Goal: Use online tool/utility: Utilize a website feature to perform a specific function

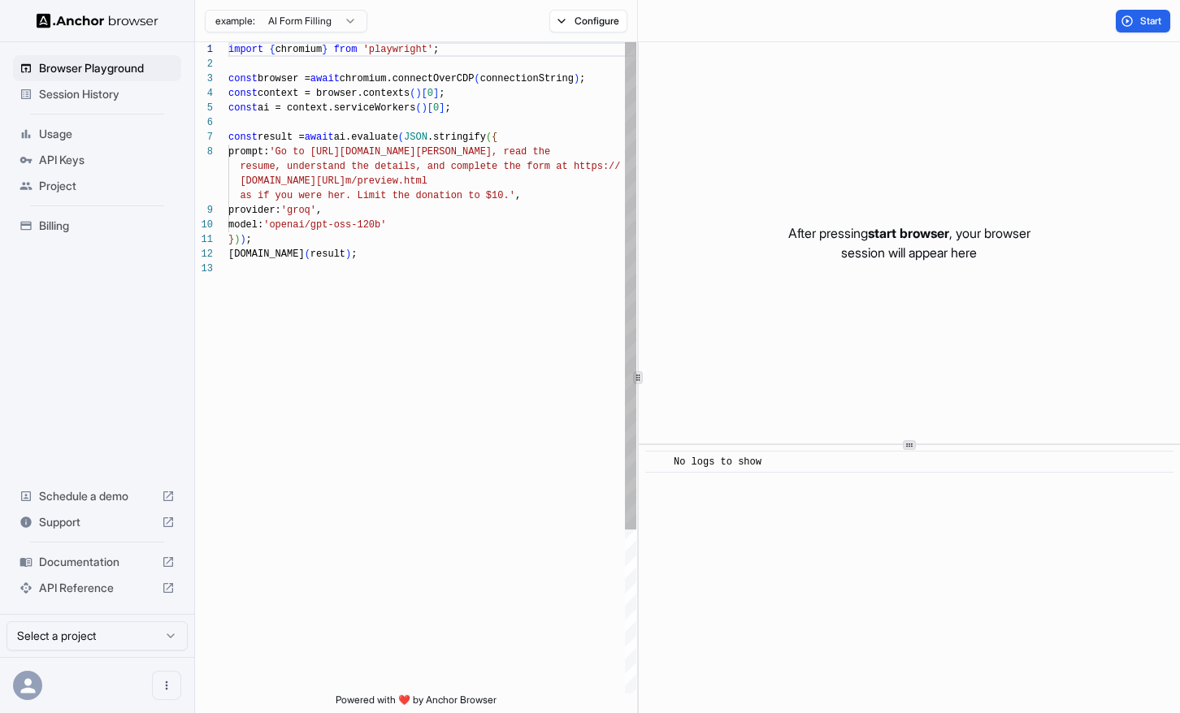
scroll to position [102, 0]
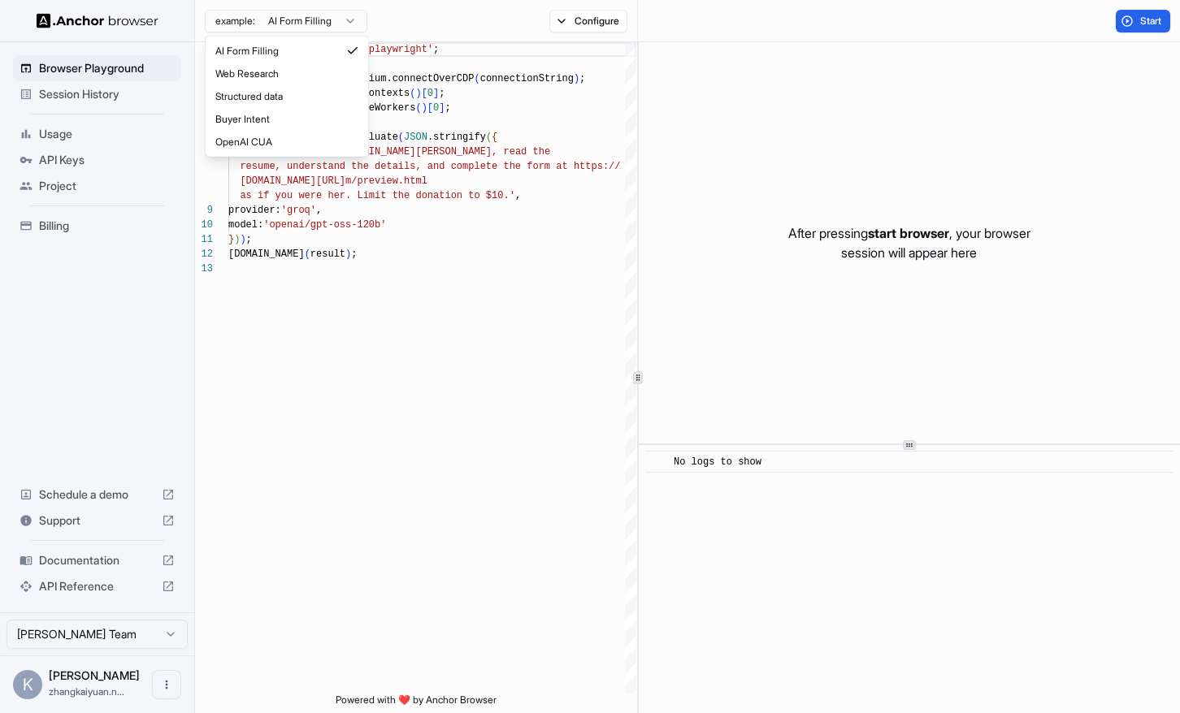
click at [344, 25] on html "Browser Playground Session History Usage API Keys Project Billing Schedule a de…" at bounding box center [590, 356] width 1180 height 713
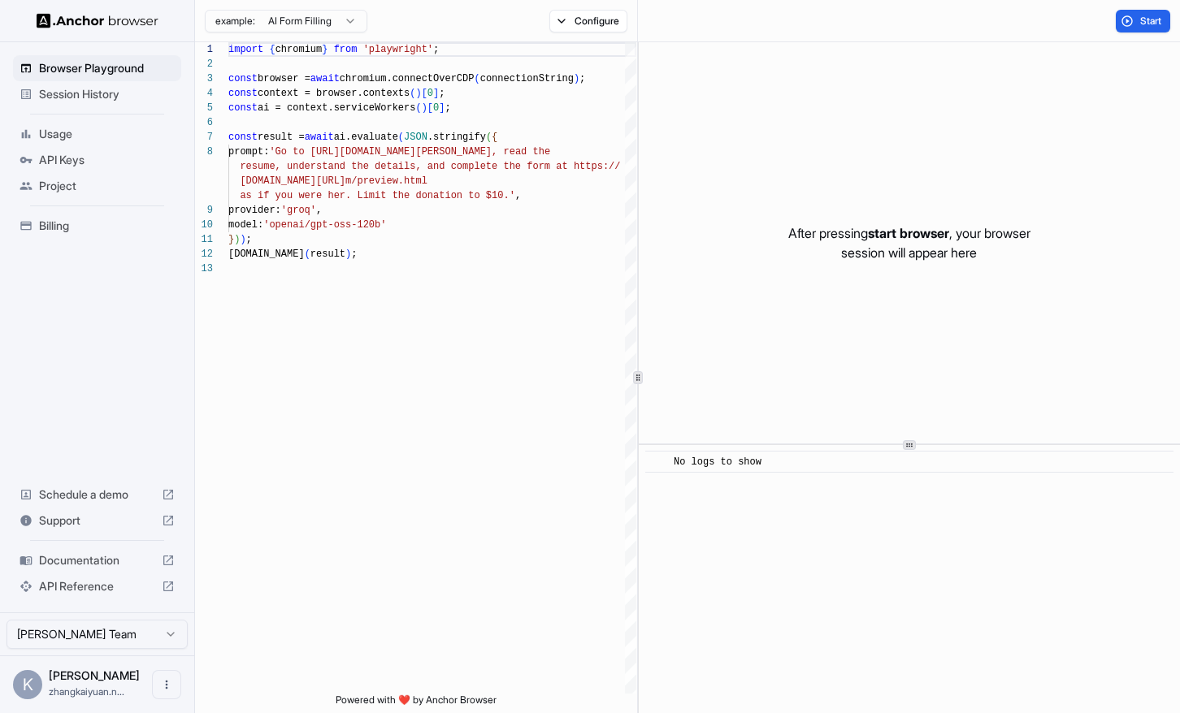
click at [280, 211] on html "Browser Playground Session History Usage API Keys Project Billing Schedule a de…" at bounding box center [590, 356] width 1180 height 713
click at [1142, 12] on button "Start" at bounding box center [1143, 21] width 54 height 23
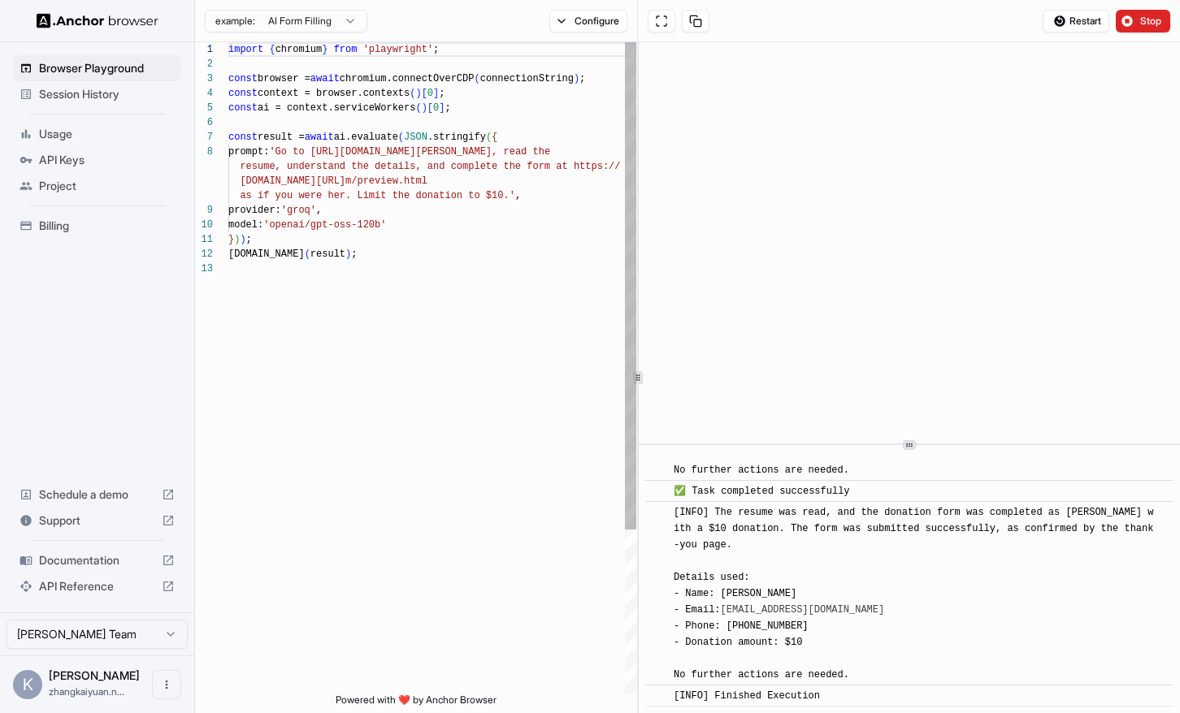
scroll to position [1870, 0]
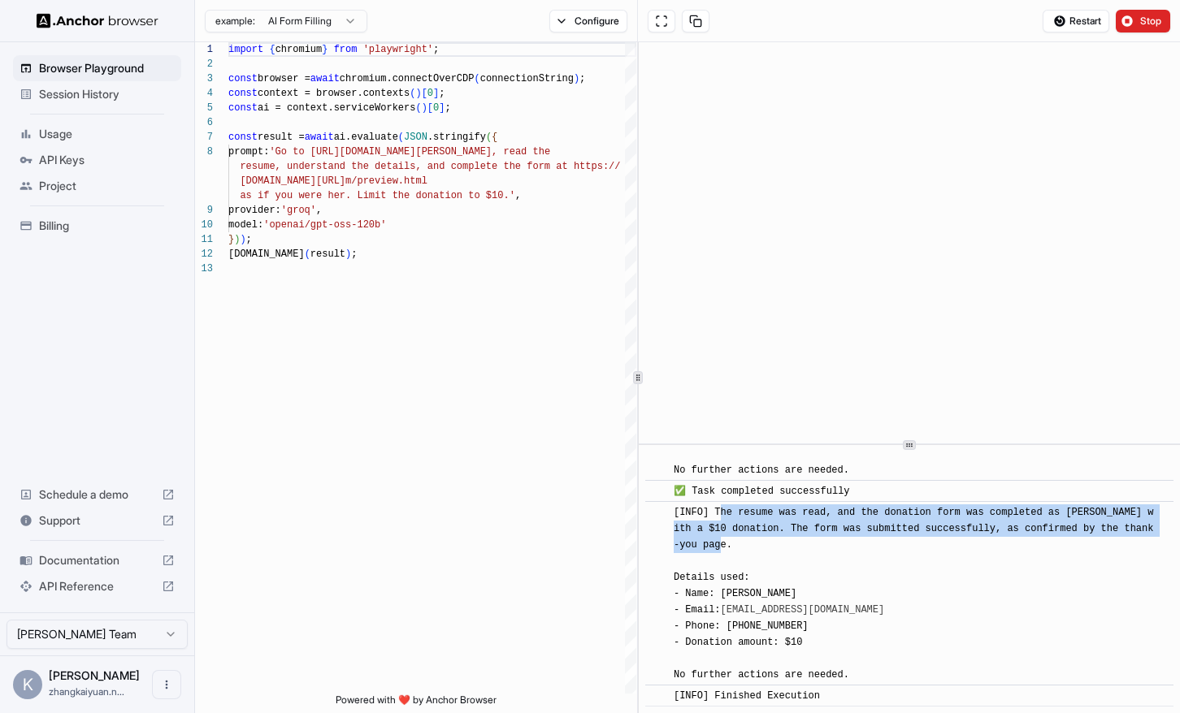
drag, startPoint x: 722, startPoint y: 515, endPoint x: 891, endPoint y: 543, distance: 171.3
click at [903, 542] on div "[INFO] The resume was read, and the donation form was completed as Nicol Rider …" at bounding box center [915, 594] width 482 height 179
click at [891, 543] on div "[INFO] The resume was read, and the donation form was completed as Nicol Rider …" at bounding box center [915, 594] width 482 height 179
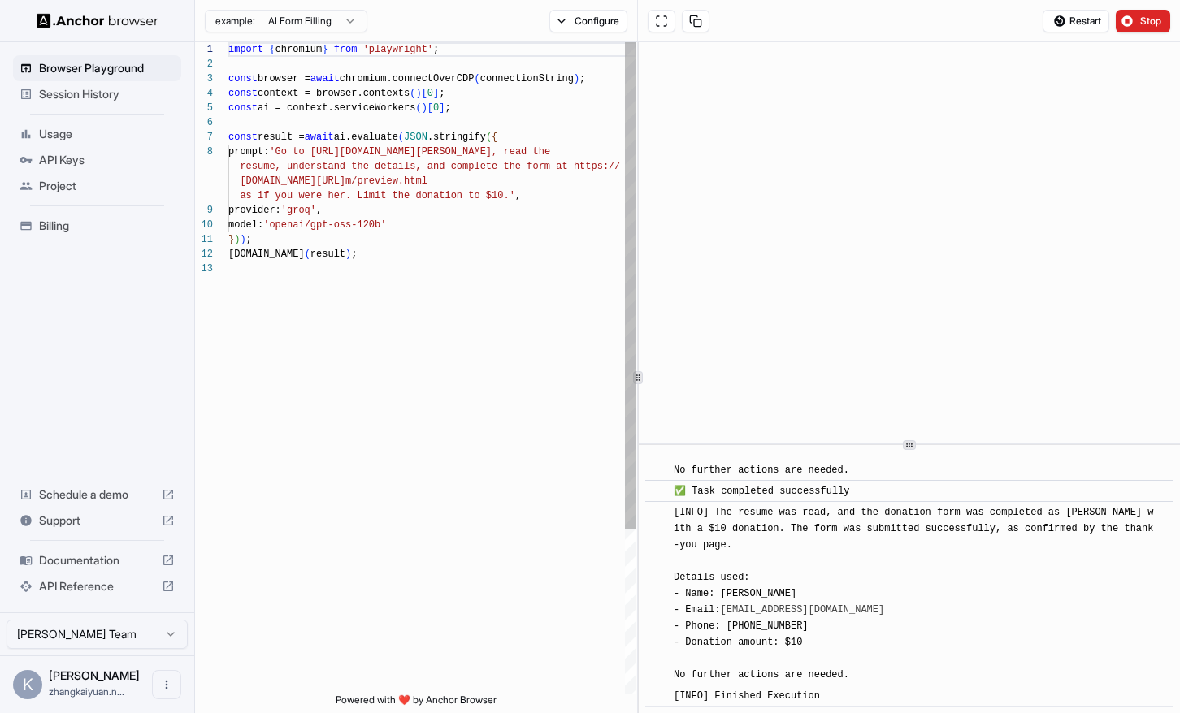
scroll to position [73, 0]
click at [392, 418] on div "import { chromium } from 'playwright' ; const browser = await chromium.connectO…" at bounding box center [432, 477] width 408 height 871
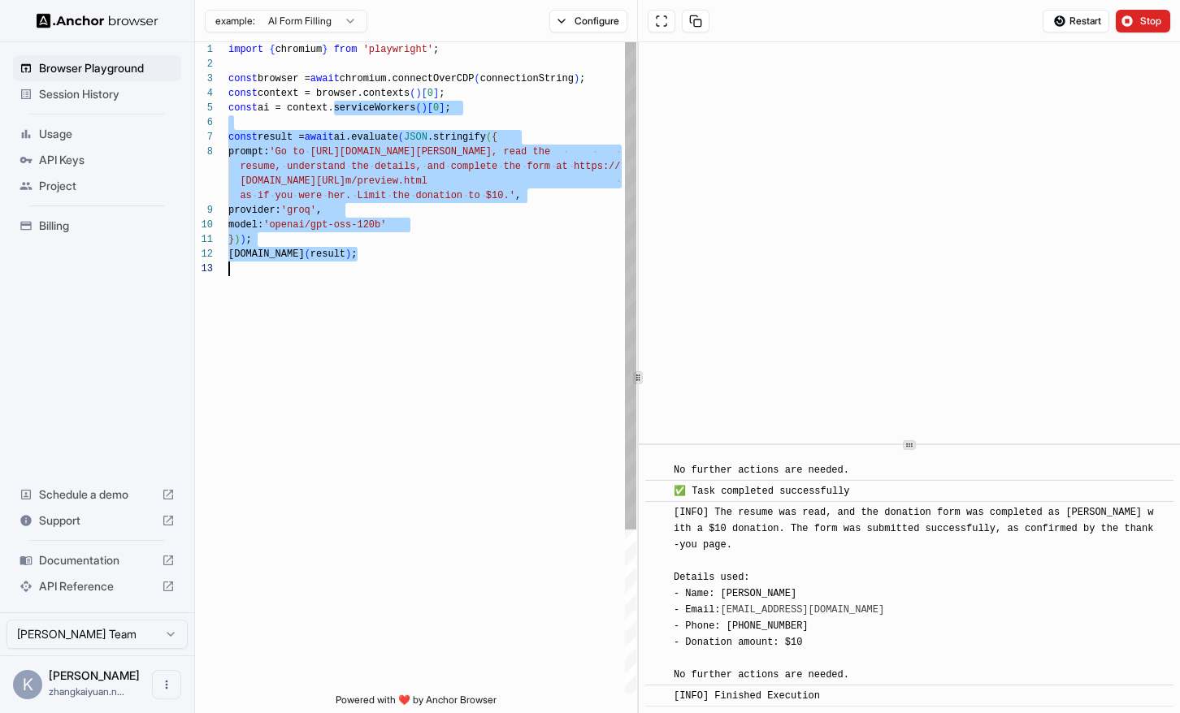
drag, startPoint x: 332, startPoint y: 115, endPoint x: 262, endPoint y: 293, distance: 191.5
click at [262, 293] on div "import { chromium } from 'playwright' ; const browser = await chromium.connectO…" at bounding box center [432, 477] width 408 height 871
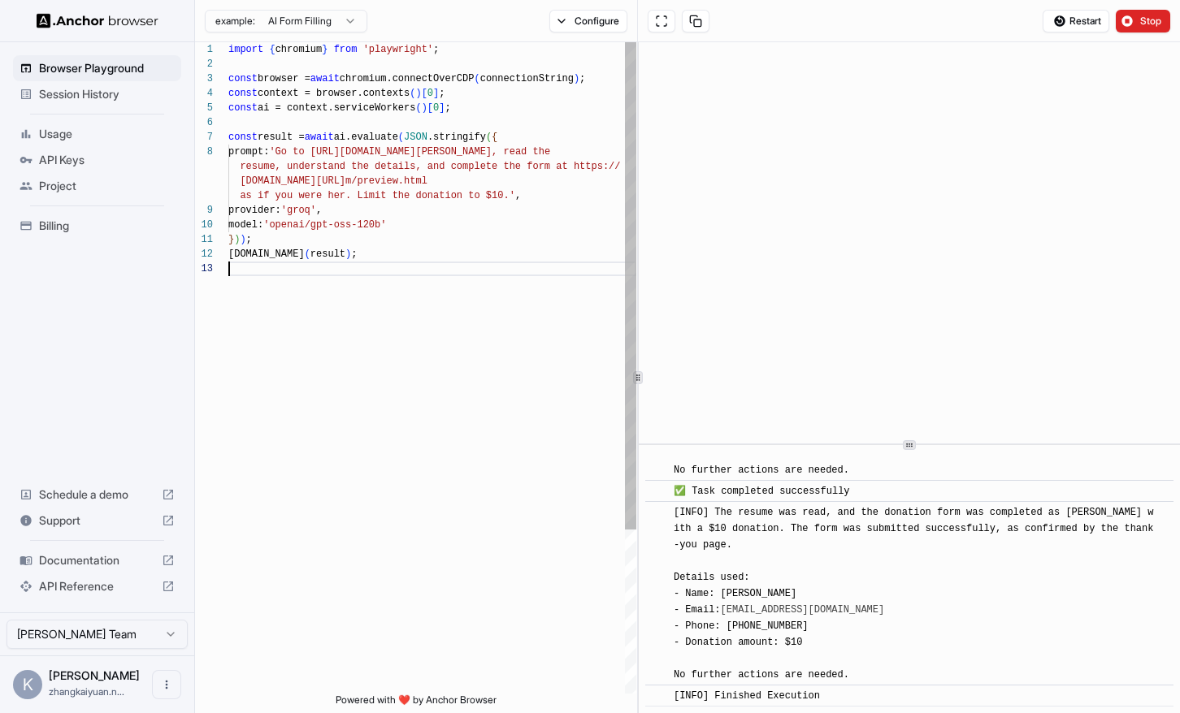
click at [322, 324] on div "import { chromium } from 'playwright' ; const browser = await chromium.connectO…" at bounding box center [432, 477] width 408 height 871
click at [167, 684] on icon "Open menu" at bounding box center [166, 684] width 13 height 13
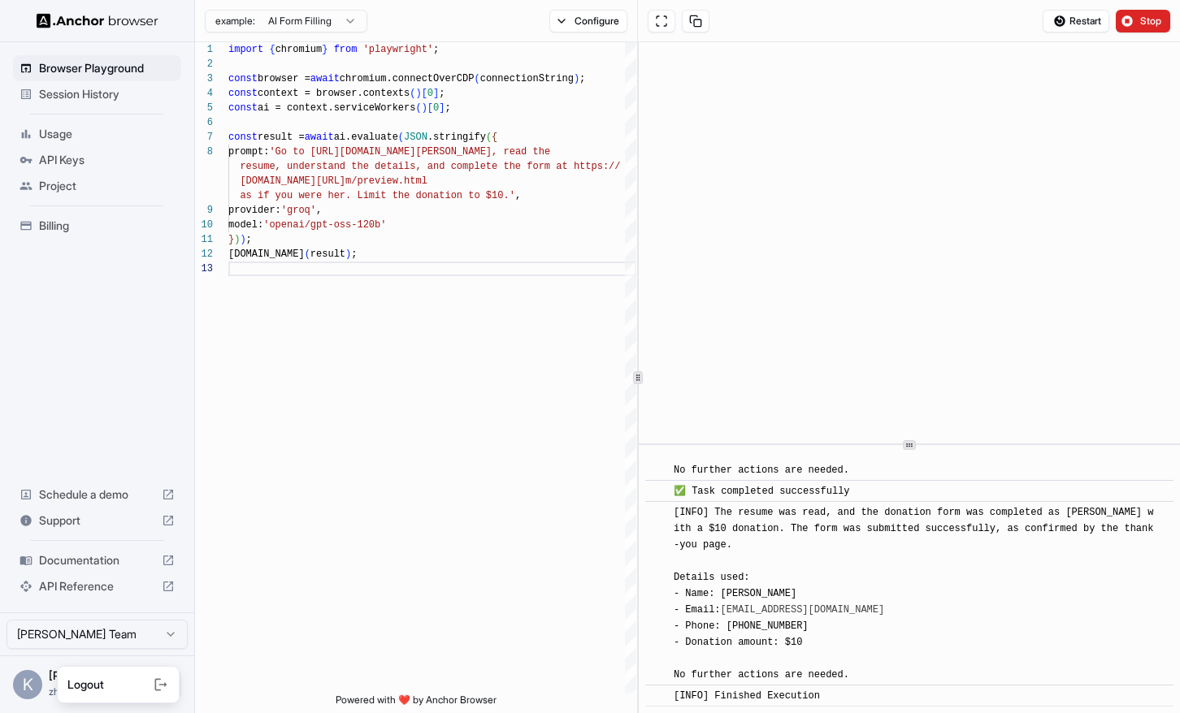
click at [364, 560] on div at bounding box center [590, 356] width 1180 height 713
click at [97, 155] on span "API Keys" at bounding box center [107, 160] width 136 height 16
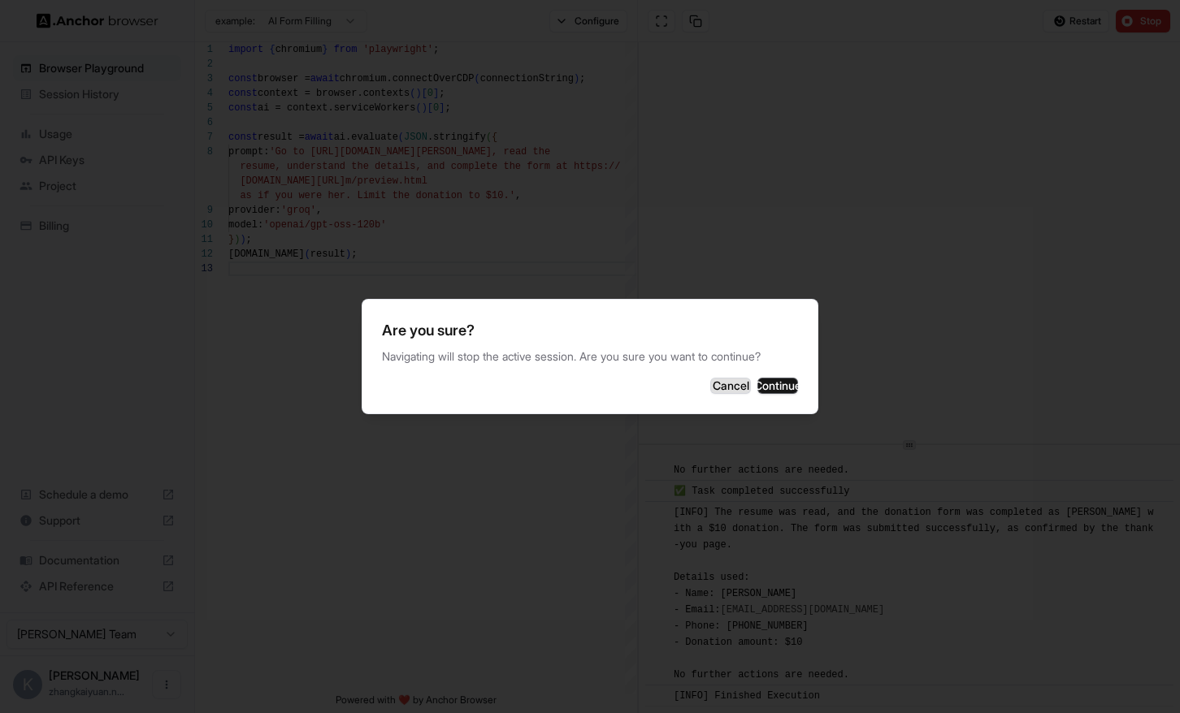
click at [710, 380] on button "Cancel" at bounding box center [730, 386] width 41 height 16
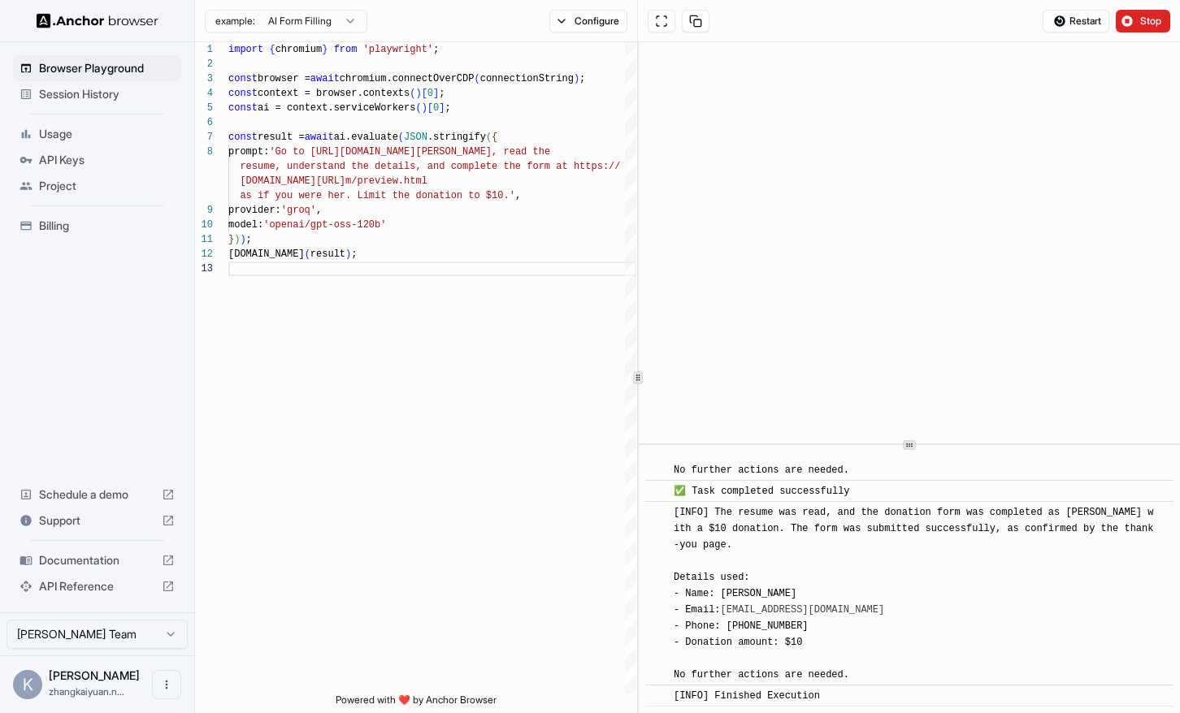
click at [67, 160] on span "API Keys" at bounding box center [107, 160] width 136 height 16
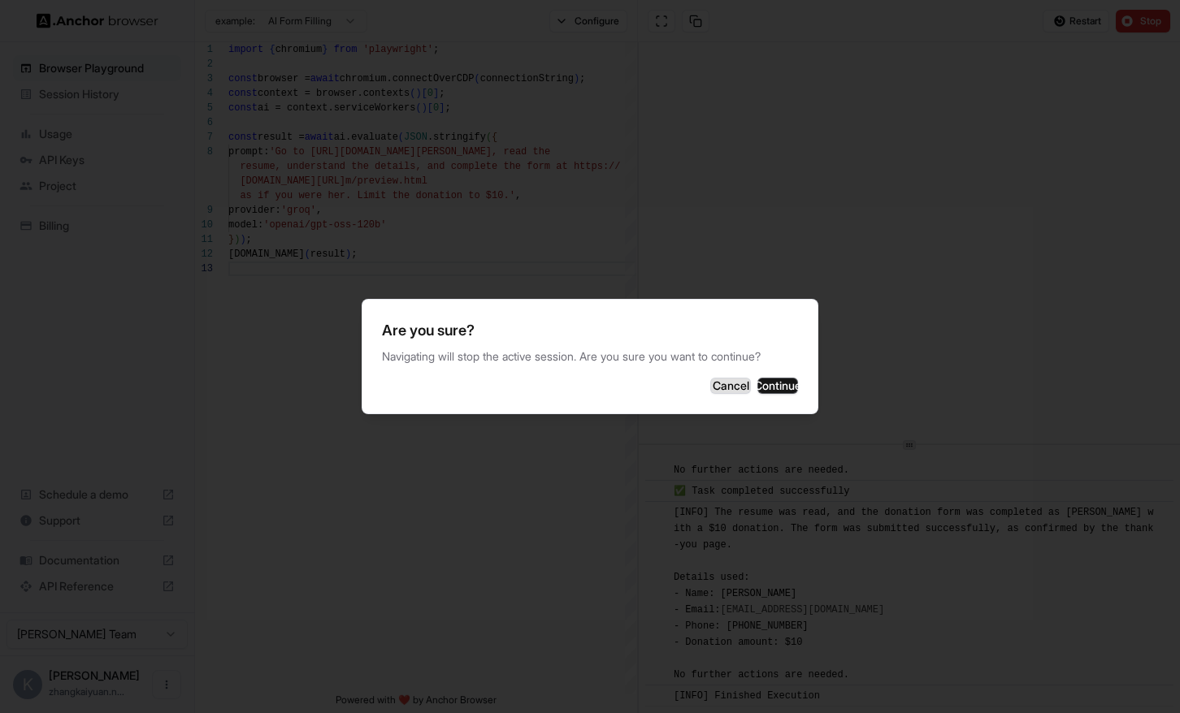
click at [710, 390] on button "Cancel" at bounding box center [730, 386] width 41 height 16
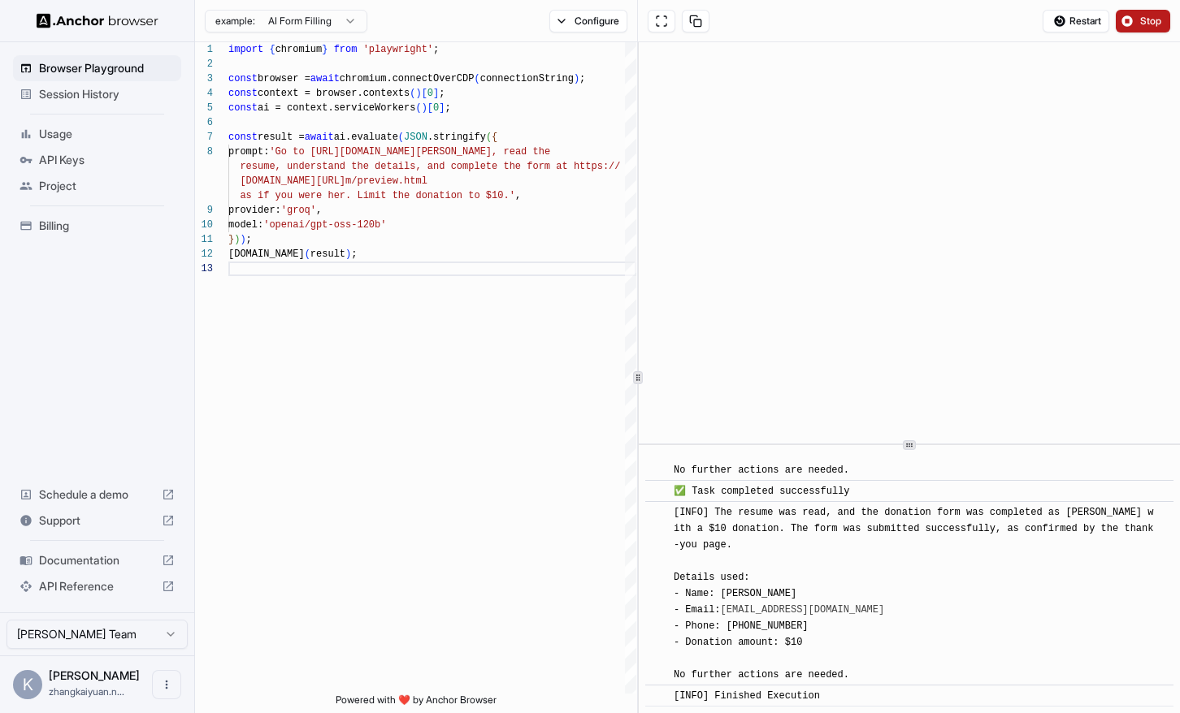
click at [1129, 32] on button "Stop" at bounding box center [1143, 21] width 54 height 23
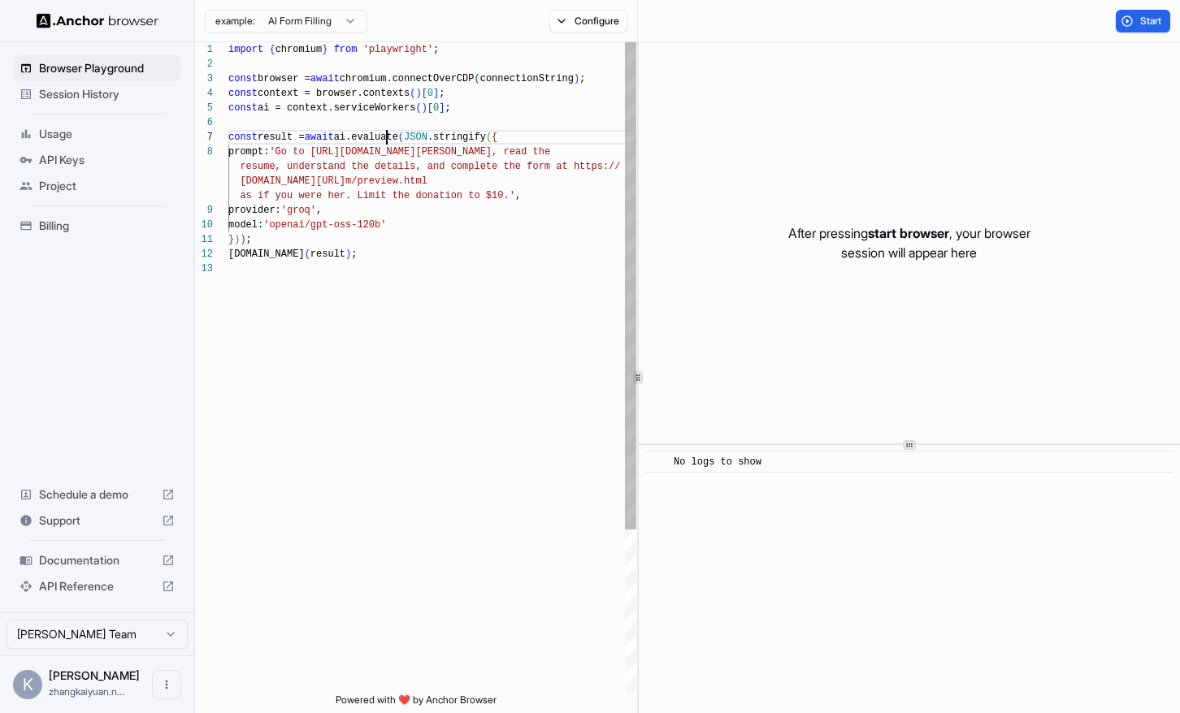
scroll to position [88, 0]
click at [479, 127] on div at bounding box center [432, 122] width 408 height 15
click at [260, 228] on span "model:" at bounding box center [245, 224] width 35 height 11
click at [382, 289] on div "import { chromium } from 'playwright' ; const browser = await chromium.connectO…" at bounding box center [432, 477] width 408 height 871
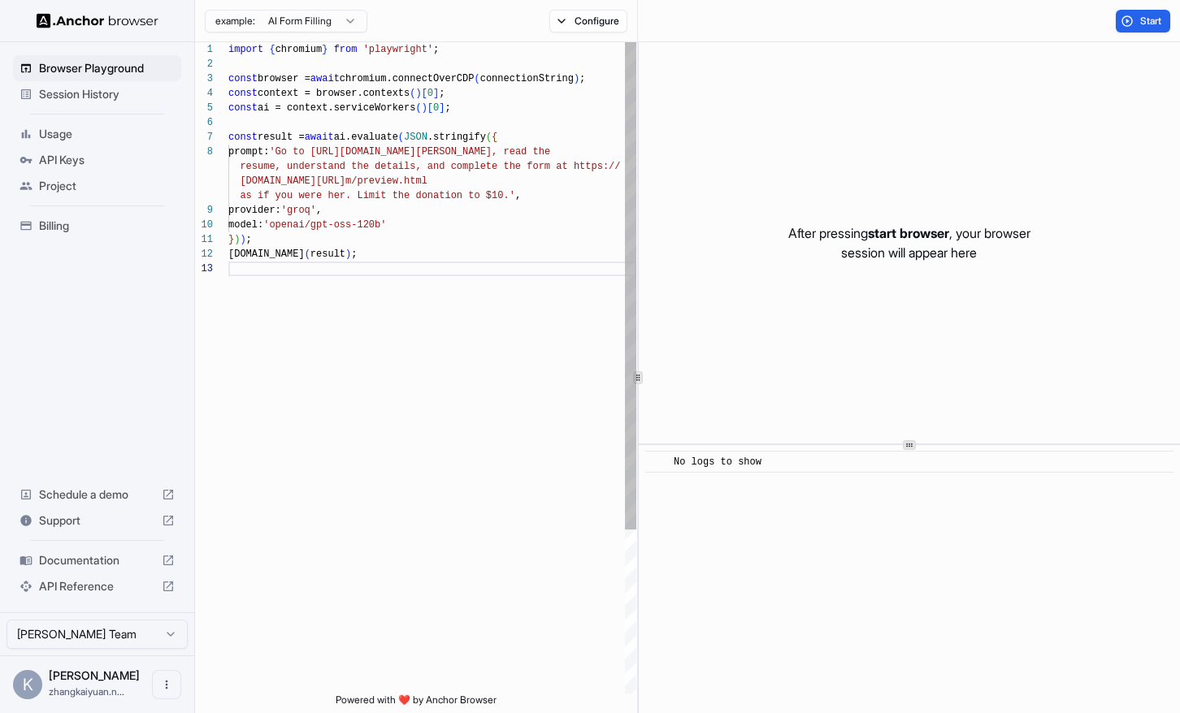
type textarea "**********"
click at [450, 84] on span "chromium.connectOverCDP" at bounding box center [407, 78] width 135 height 11
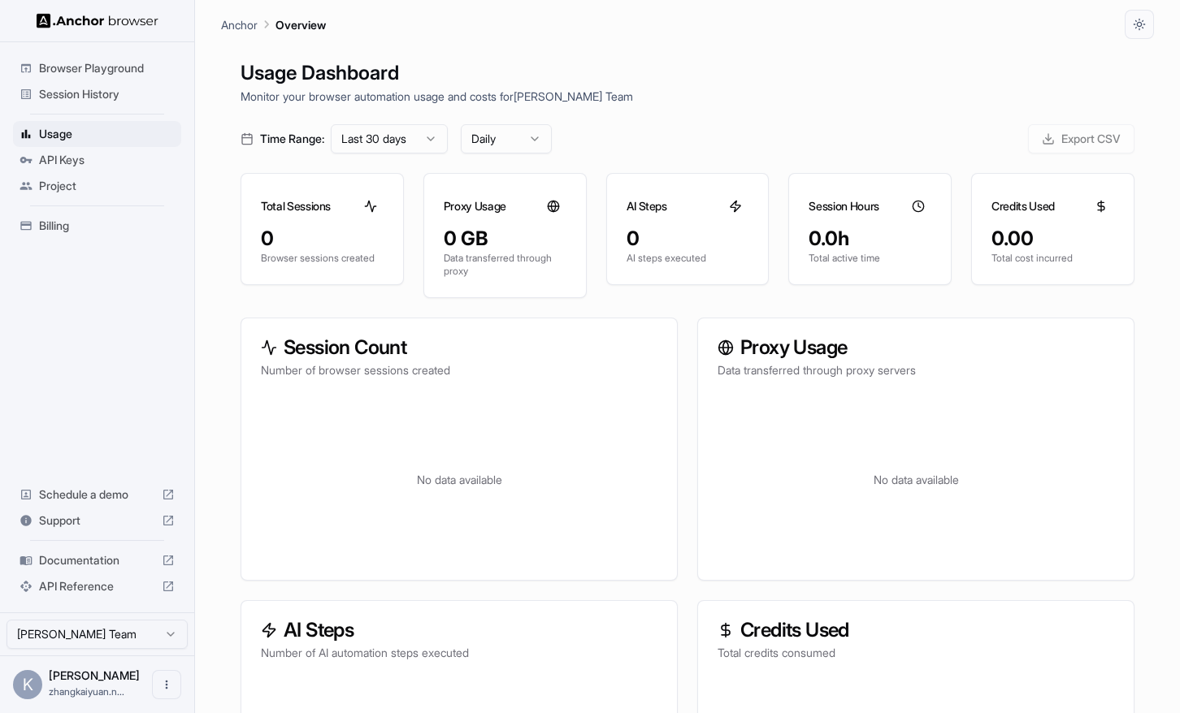
click at [869, 384] on div "Proxy Usage Data transferred through proxy servers" at bounding box center [916, 359] width 436 height 80
click at [792, 324] on div "Proxy Usage Data transferred through proxy servers" at bounding box center [916, 359] width 436 height 80
